Goal: Find specific page/section

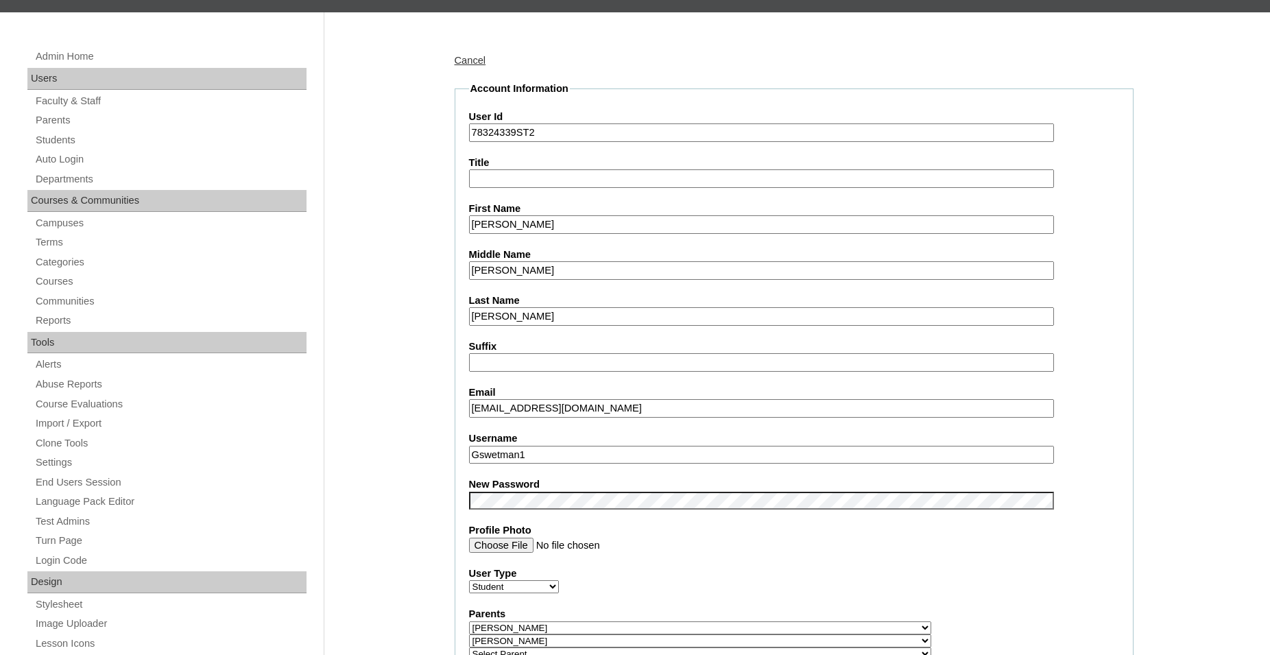
scroll to position [145, 0]
click at [60, 142] on link "Students" at bounding box center [170, 140] width 272 height 17
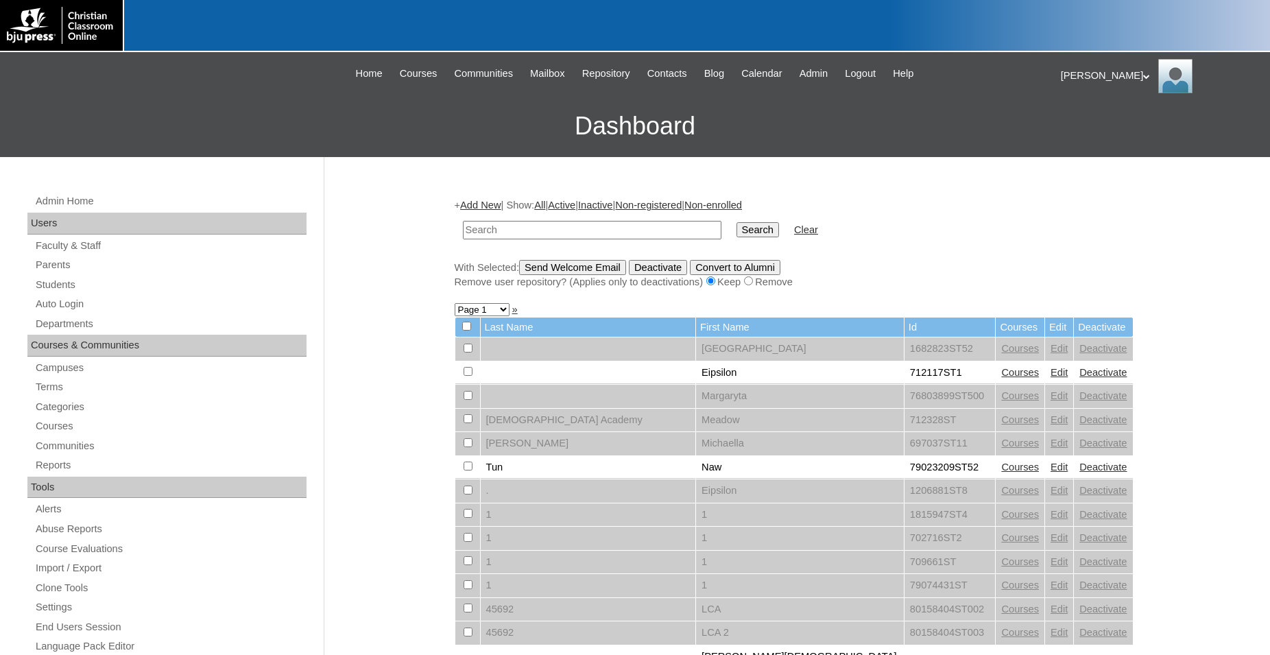
click at [573, 232] on input "text" at bounding box center [592, 230] width 259 height 19
type input "77521827-1"
click at [737, 222] on input "Search" at bounding box center [758, 229] width 43 height 15
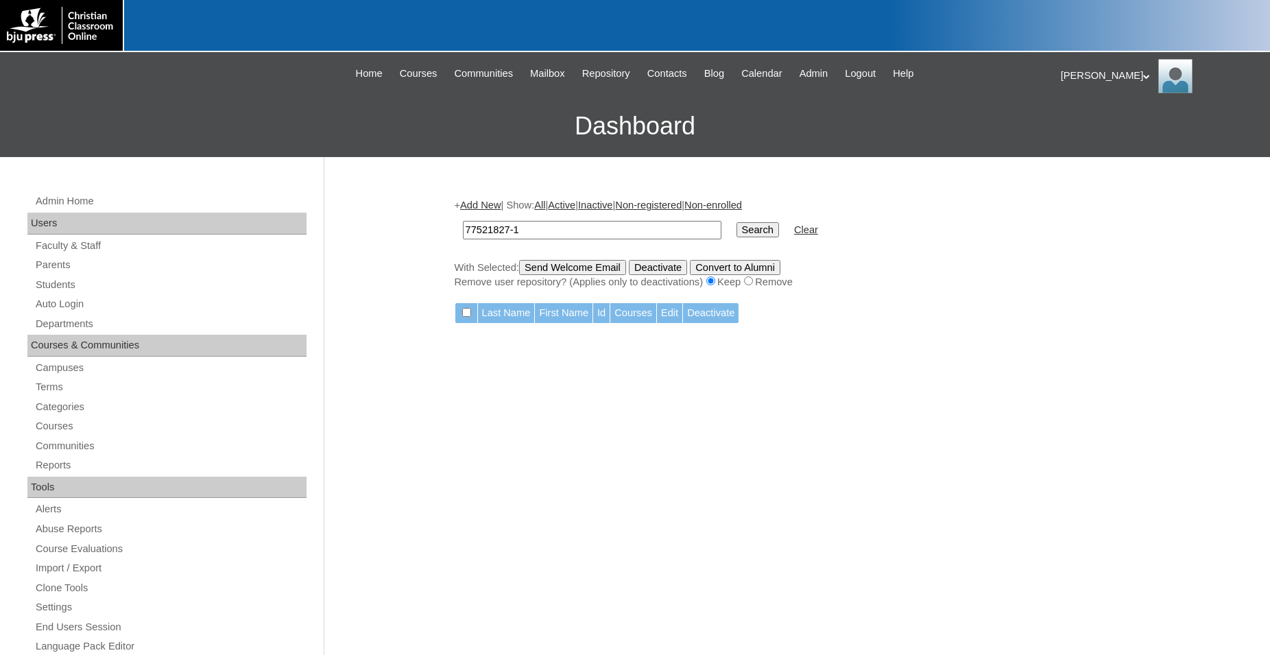
drag, startPoint x: 0, startPoint y: 0, endPoint x: 573, endPoint y: 233, distance: 619.0
click at [573, 233] on input "77521827-1" at bounding box center [592, 230] width 259 height 19
type input "77521827"
click at [737, 222] on input "Search" at bounding box center [758, 229] width 43 height 15
